Goal: Find contact information: Find contact information

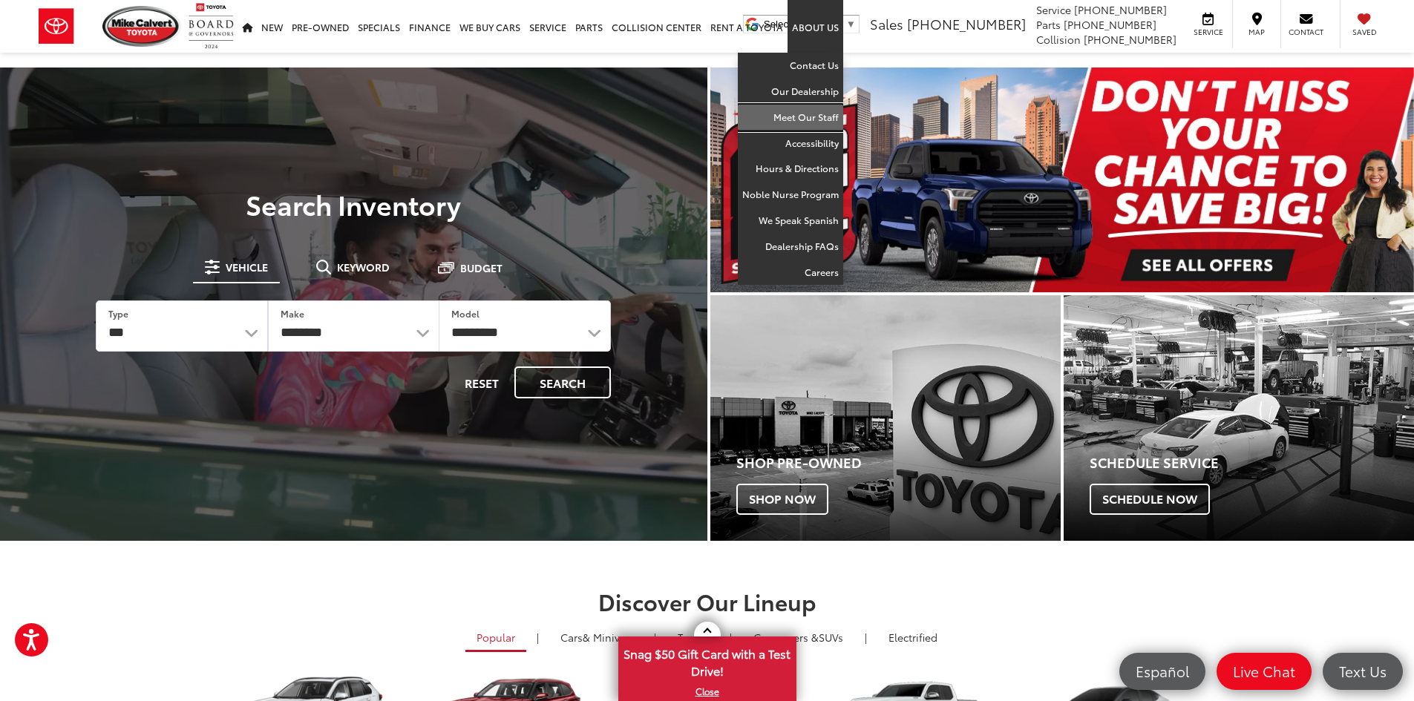
click at [806, 109] on link "Meet Our Staff" at bounding box center [790, 118] width 105 height 26
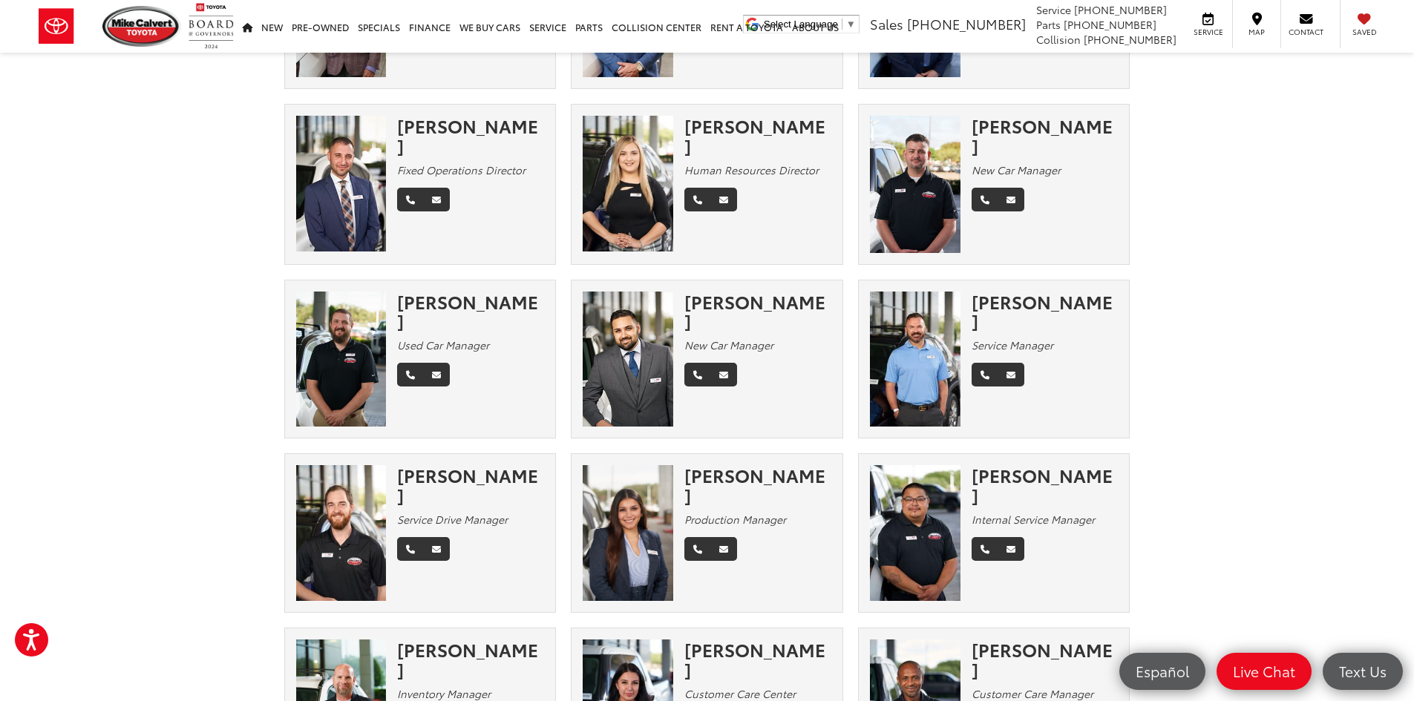
scroll to position [594, 0]
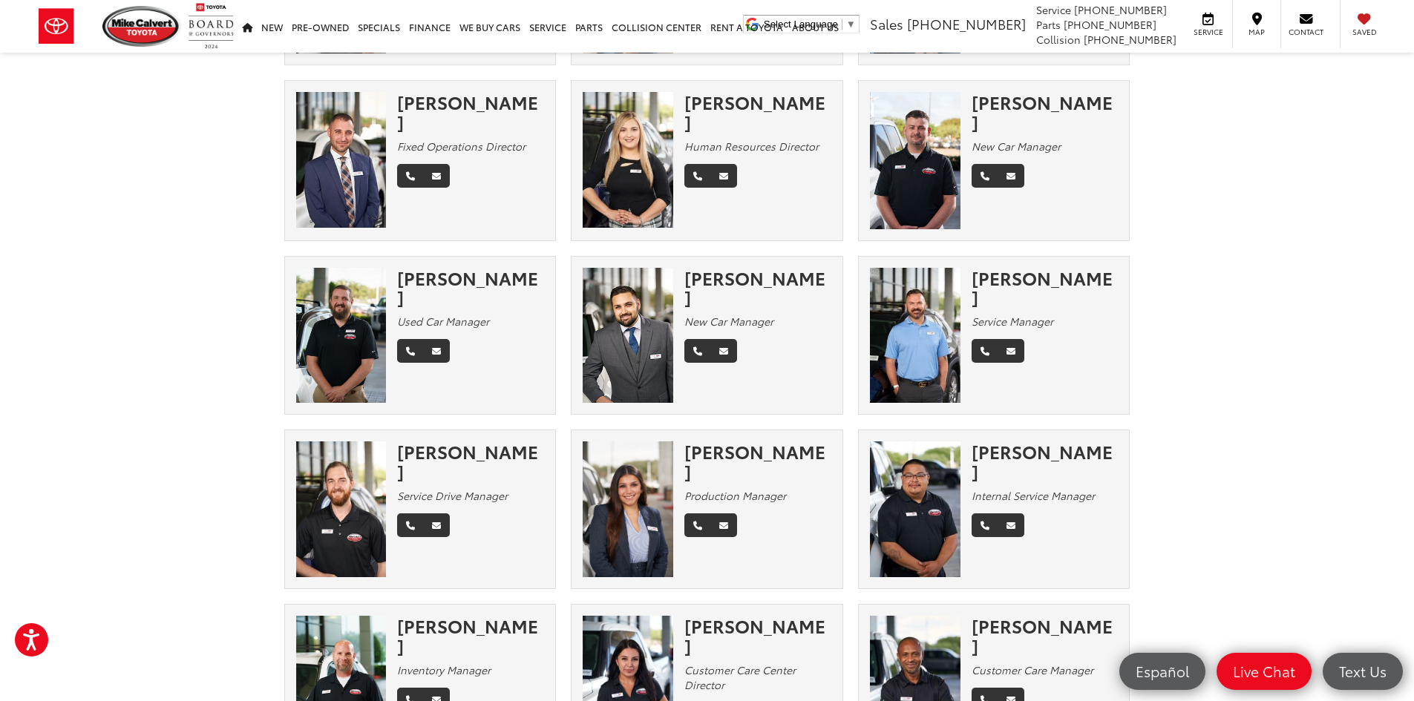
click at [644, 310] on img at bounding box center [628, 336] width 91 height 136
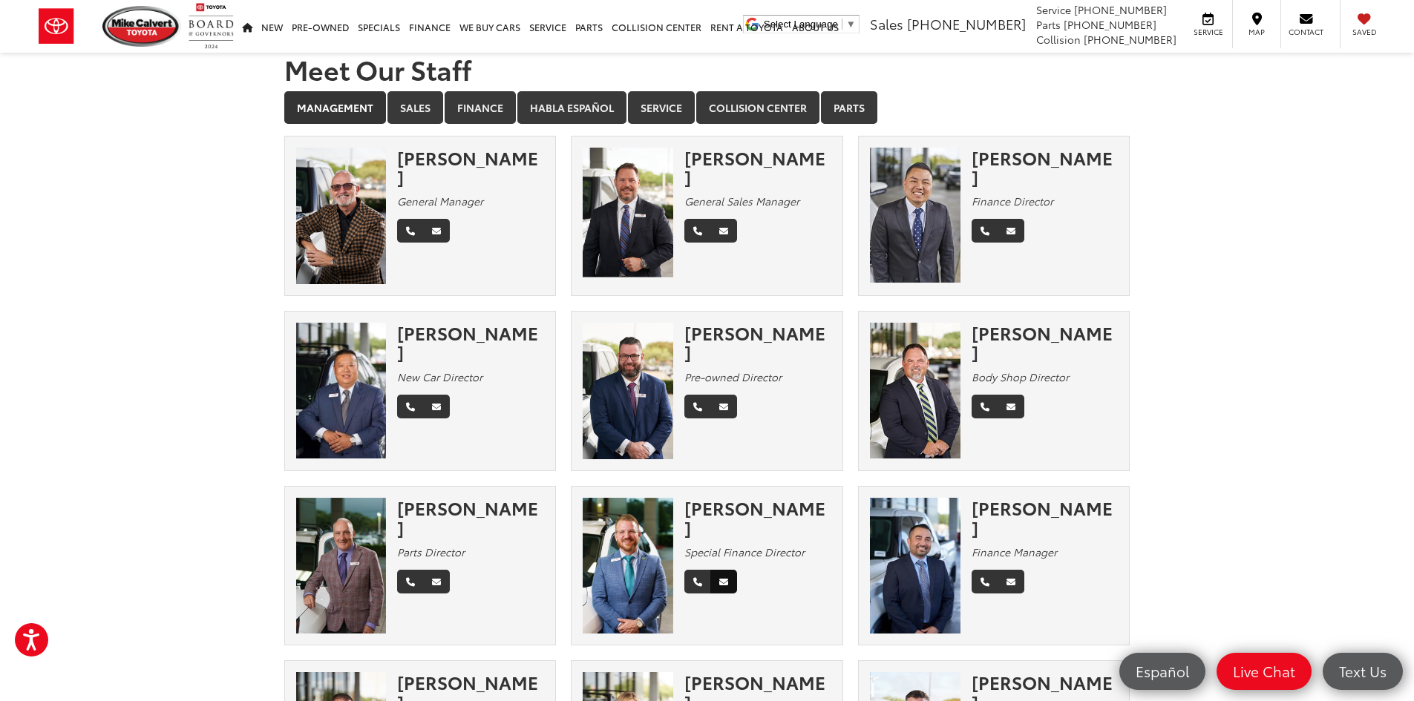
scroll to position [0, 0]
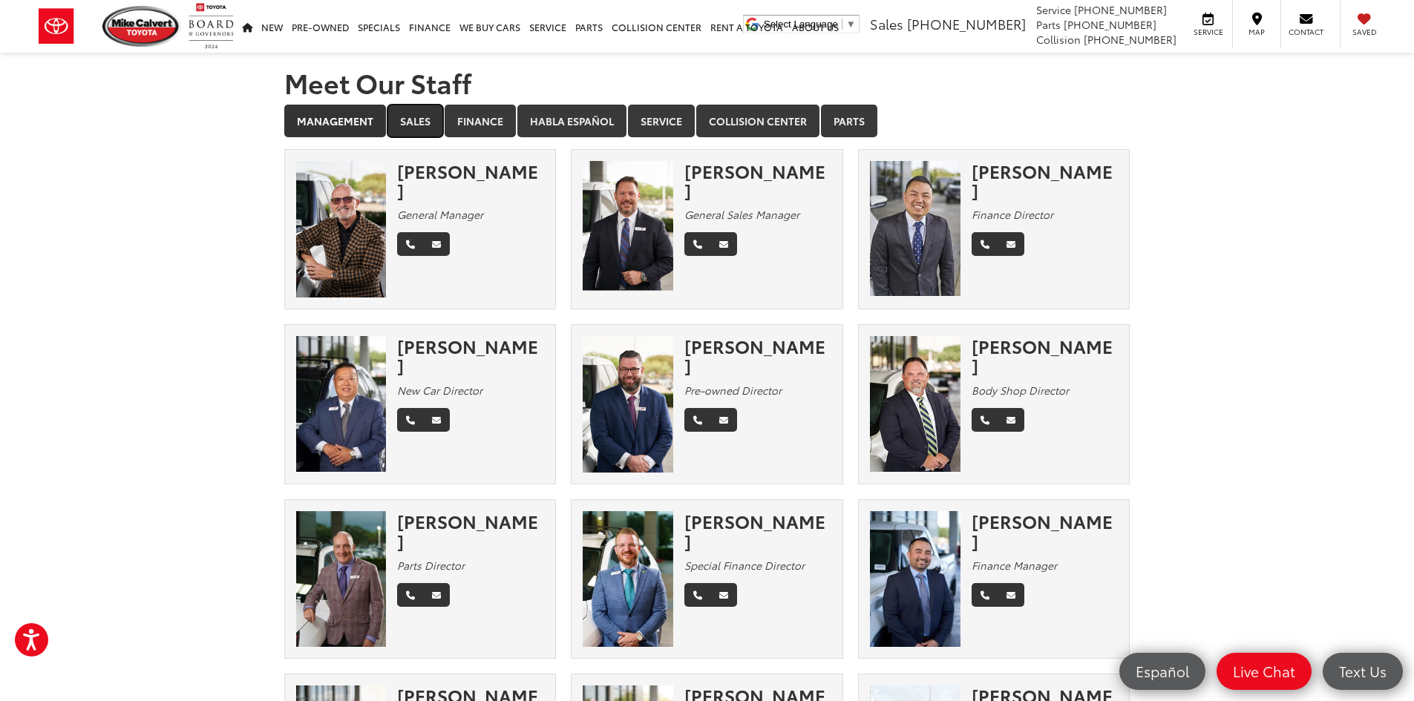
click at [412, 133] on link "Sales" at bounding box center [415, 121] width 56 height 33
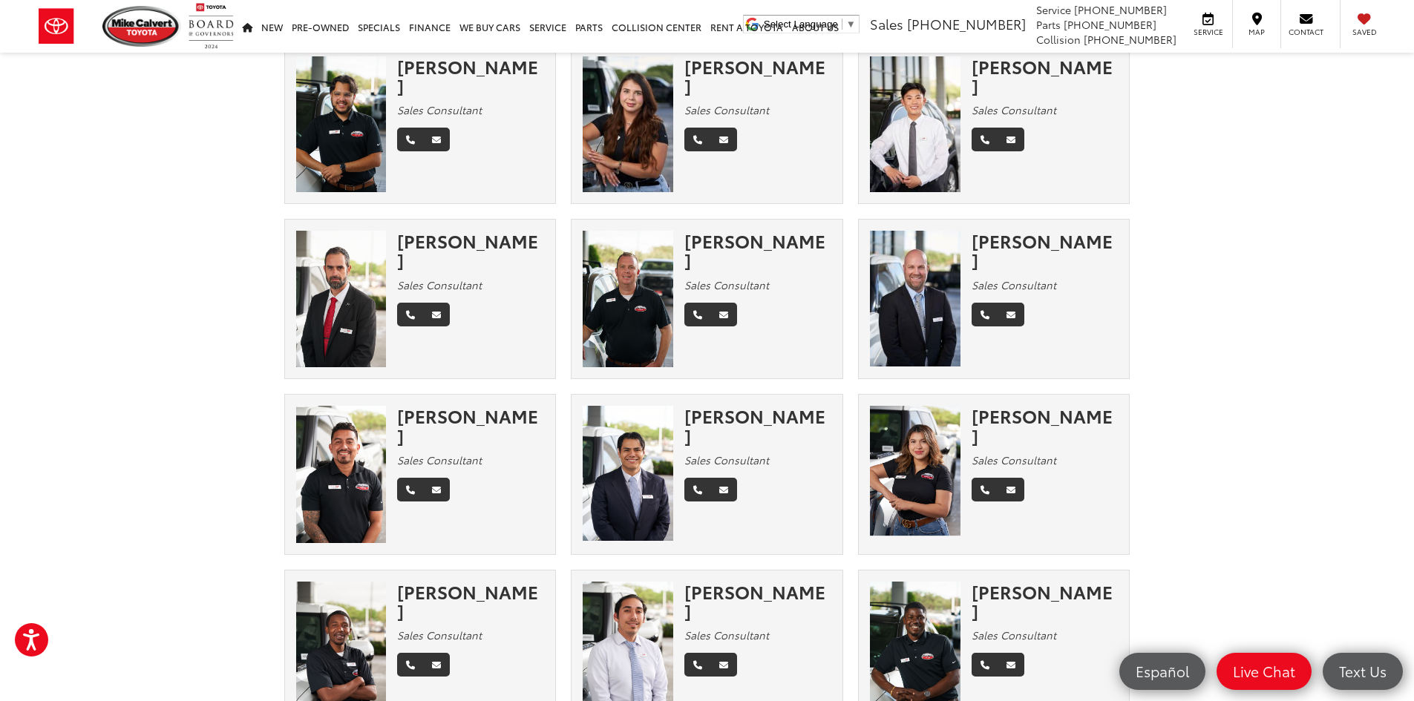
scroll to position [1187, 0]
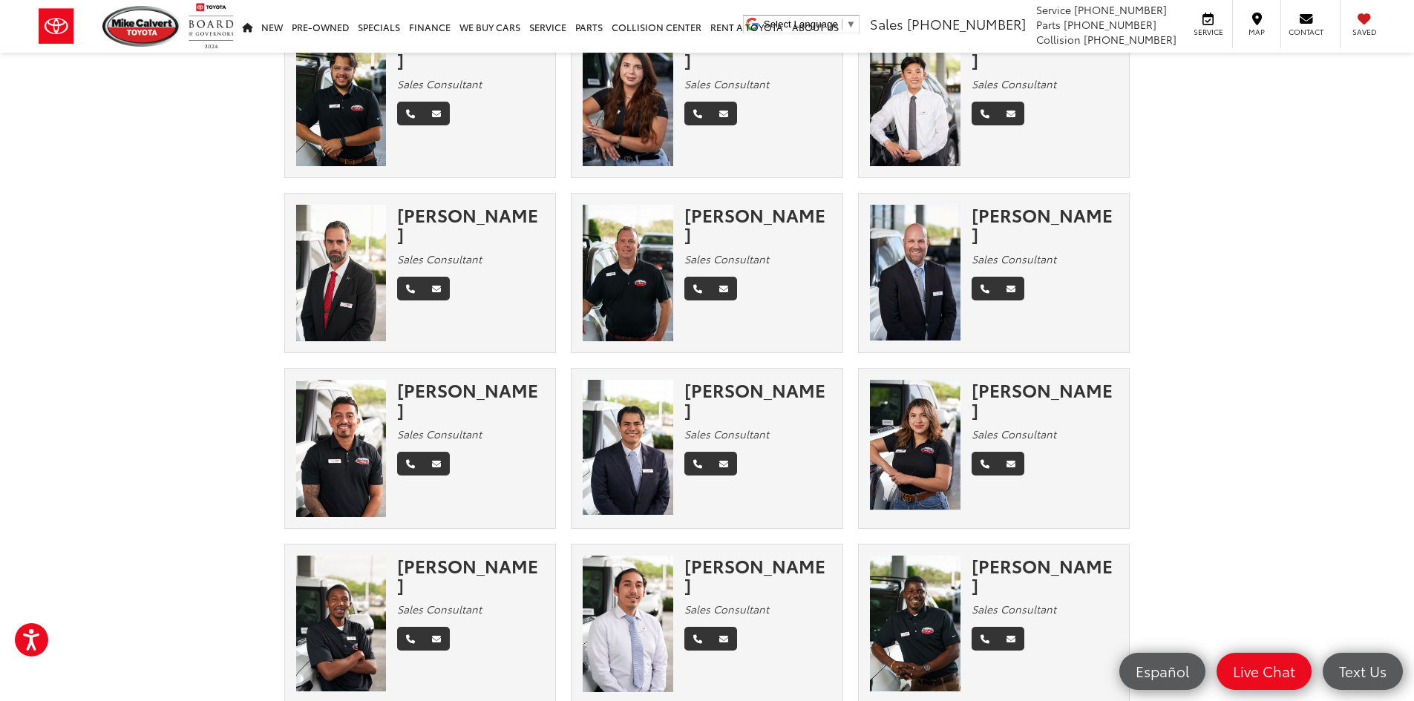
click at [914, 449] on img at bounding box center [915, 448] width 91 height 136
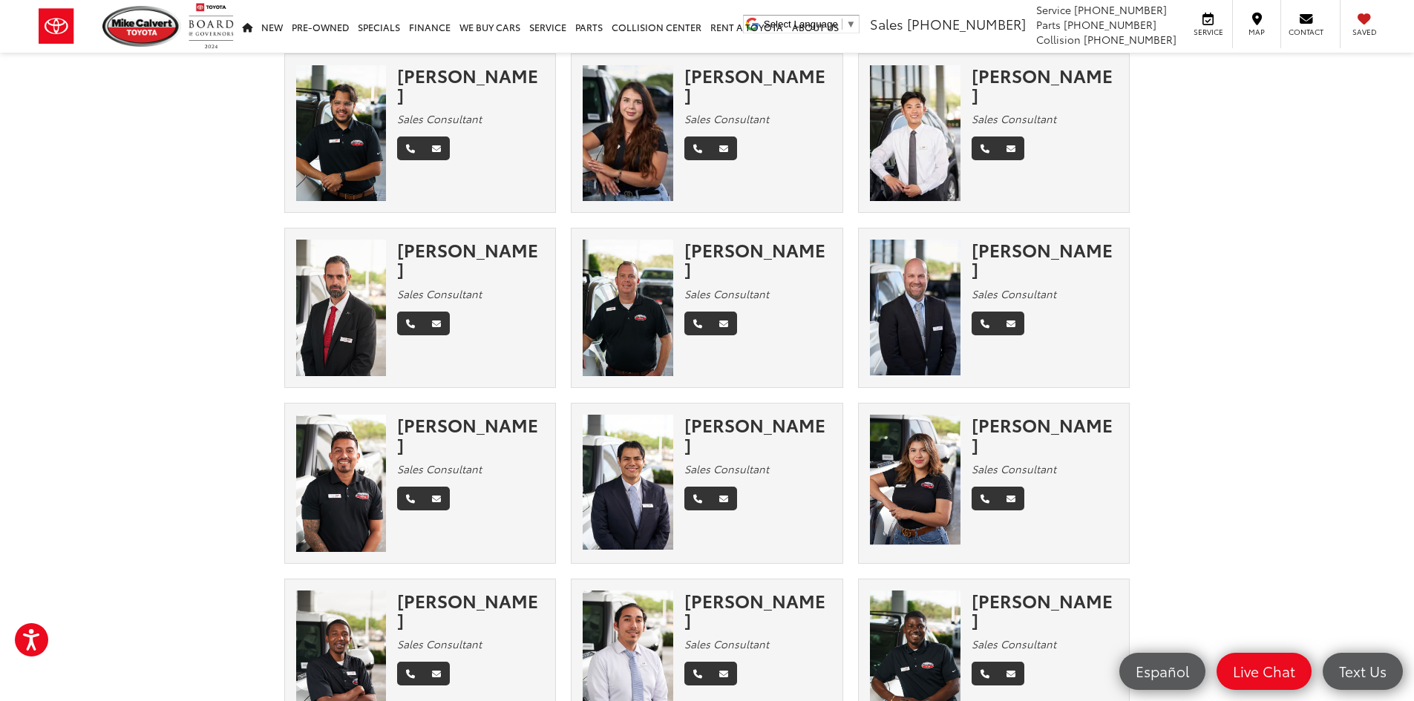
scroll to position [965, 0]
